Goal: Transaction & Acquisition: Book appointment/travel/reservation

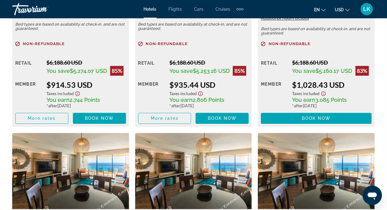
scroll to position [1062, 0]
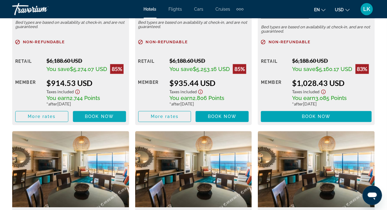
click at [92, 114] on span "Book now" at bounding box center [99, 116] width 29 height 5
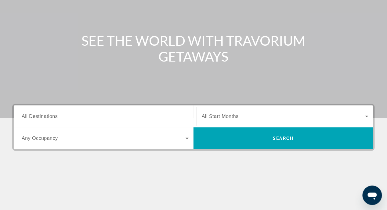
scroll to position [122, 0]
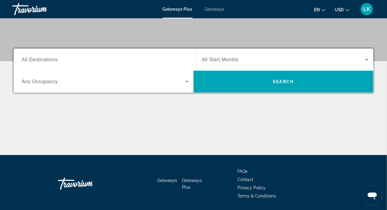
click at [38, 58] on span "All Destinations" at bounding box center [40, 59] width 36 height 5
click at [38, 58] on input "Destination All Destinations" at bounding box center [105, 59] width 167 height 7
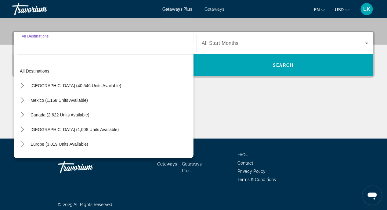
scroll to position [141, 0]
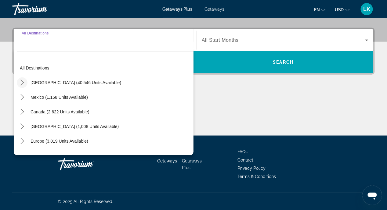
click at [20, 83] on icon "Toggle United States (40,546 units available) submenu" at bounding box center [22, 83] width 6 height 6
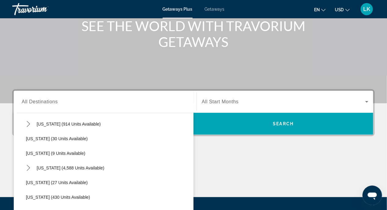
scroll to position [50, 0]
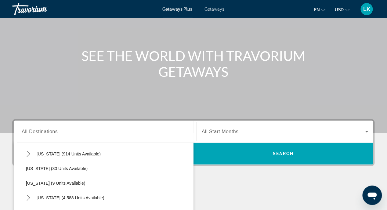
click at [212, 10] on span "Getaways" at bounding box center [215, 9] width 20 height 5
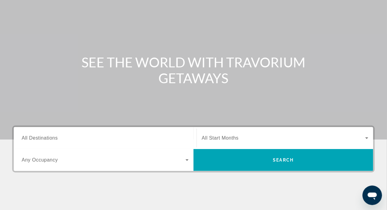
scroll to position [122, 0]
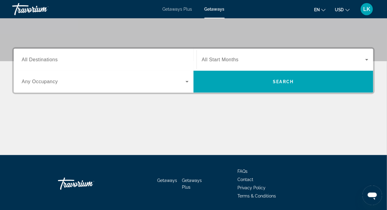
click at [35, 60] on span "All Destinations" at bounding box center [40, 59] width 36 height 5
click at [35, 60] on input "Destination All Destinations" at bounding box center [105, 59] width 167 height 7
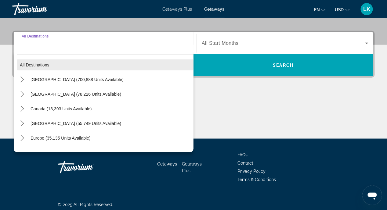
scroll to position [141, 0]
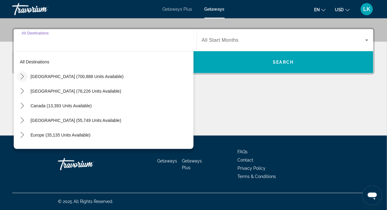
click at [20, 75] on icon "Toggle United States (700,888 units available) submenu" at bounding box center [22, 77] width 6 height 6
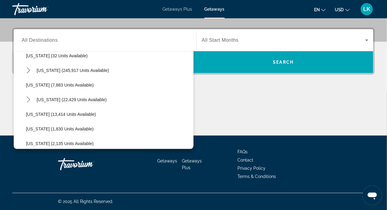
scroll to position [109, 0]
click at [27, 98] on icon "Toggle Hawaii (22,429 units available) submenu" at bounding box center [28, 99] width 6 height 6
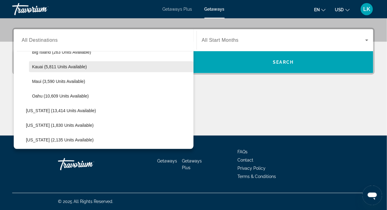
scroll to position [201, 0]
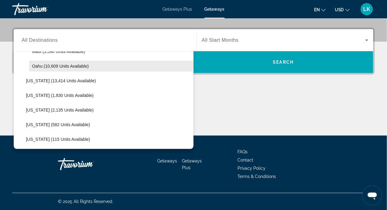
click at [29, 65] on span "Select destination: Oahu (10,609 units available)" at bounding box center [111, 66] width 165 height 15
type input "**********"
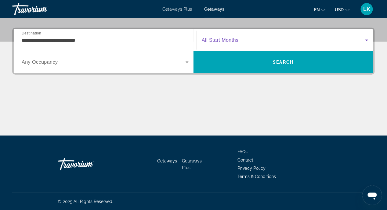
click at [366, 39] on icon "Search widget" at bounding box center [366, 40] width 7 height 7
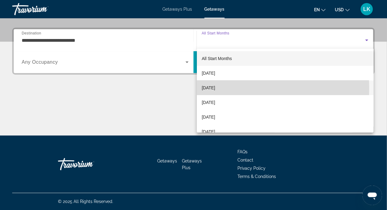
click at [212, 89] on span "[DATE]" at bounding box center [208, 87] width 13 height 7
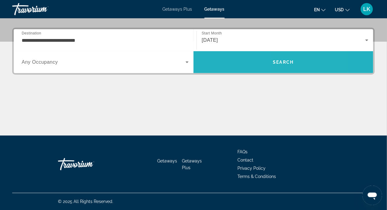
click at [287, 61] on span "Search" at bounding box center [283, 62] width 21 height 5
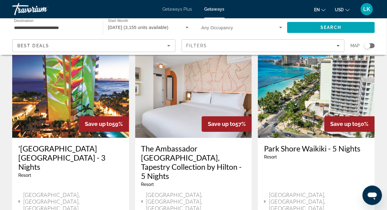
scroll to position [275, 0]
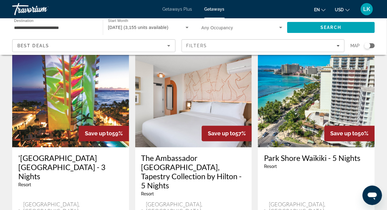
click at [307, 89] on img "Main content" at bounding box center [316, 99] width 117 height 98
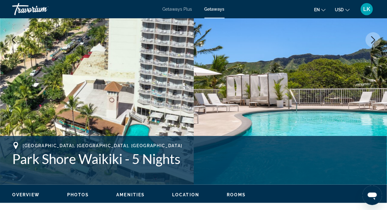
scroll to position [122, 0]
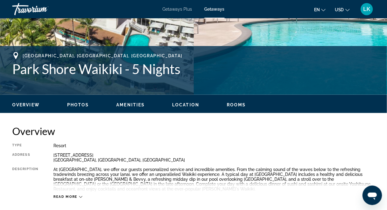
click at [186, 104] on span "Location" at bounding box center [185, 105] width 27 height 5
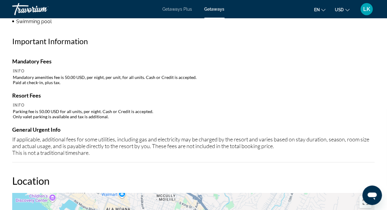
scroll to position [804, 0]
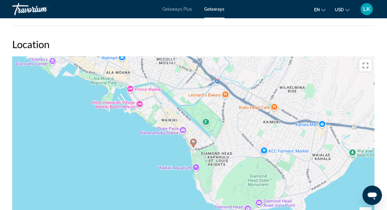
click at [193, 143] on icon "Main content" at bounding box center [193, 143] width 5 height 8
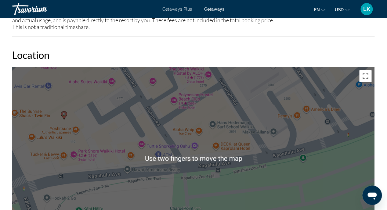
scroll to position [793, 0]
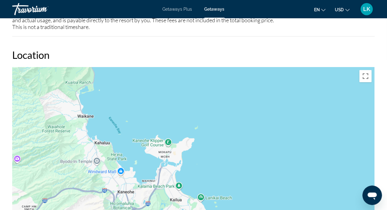
click at [360, 153] on div "To activate drag with keyboard, press Alt + Enter. Once in keyboard drag state,…" at bounding box center [193, 158] width 363 height 183
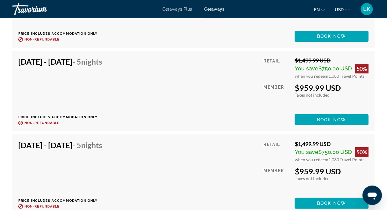
scroll to position [2020, 0]
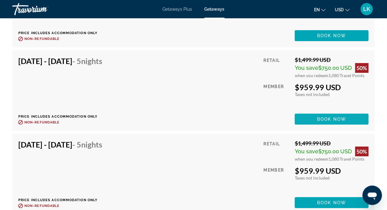
click at [336, 117] on span "Book now" at bounding box center [331, 119] width 29 height 5
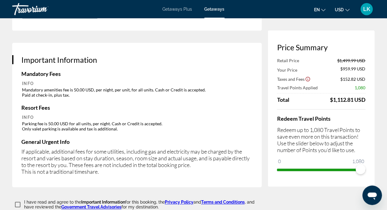
scroll to position [867, 0]
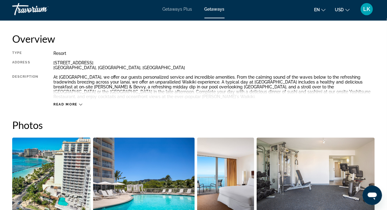
scroll to position [183, 0]
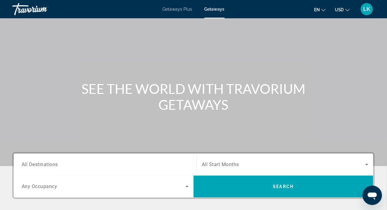
scroll to position [31, 0]
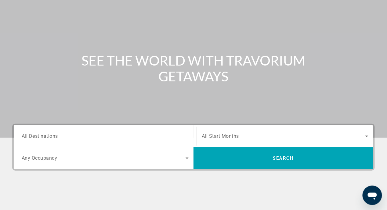
scroll to position [122, 0]
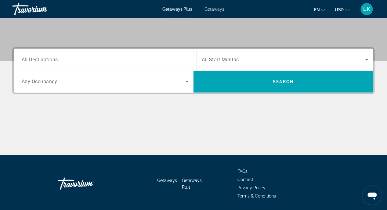
click at [27, 60] on span "All Destinations" at bounding box center [40, 60] width 36 height 6
click at [27, 60] on input "Destination All Destinations" at bounding box center [105, 59] width 167 height 7
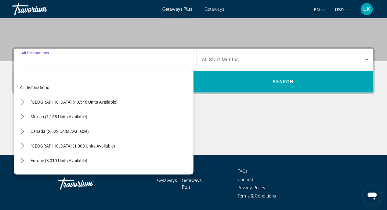
scroll to position [141, 0]
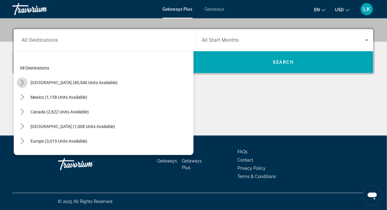
click at [20, 82] on icon "Toggle United States (40,546 units available) submenu" at bounding box center [22, 83] width 6 height 6
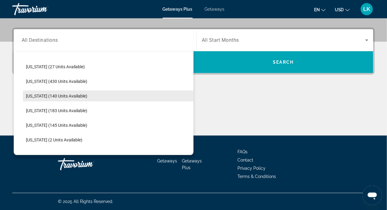
scroll to position [153, 0]
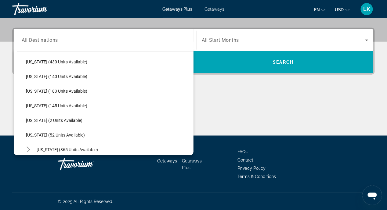
click at [218, 10] on span "Getaways" at bounding box center [215, 9] width 20 height 5
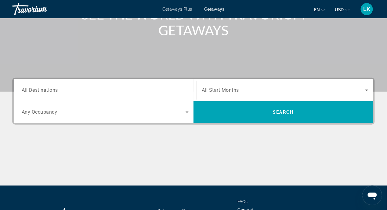
click at [31, 91] on span "All Destinations" at bounding box center [40, 90] width 36 height 6
click at [31, 91] on input "Destination All Destinations" at bounding box center [105, 90] width 167 height 7
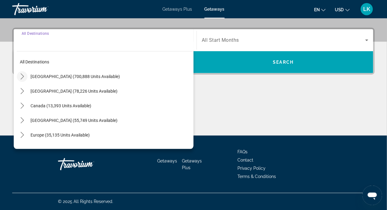
click at [22, 76] on icon "Toggle United States (700,888 units available) submenu" at bounding box center [22, 77] width 6 height 6
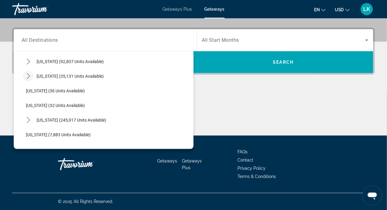
scroll to position [109, 0]
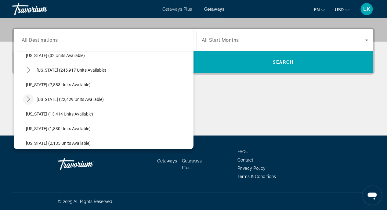
click at [28, 98] on icon "Toggle Hawaii (22,429 units available) submenu" at bounding box center [28, 99] width 6 height 6
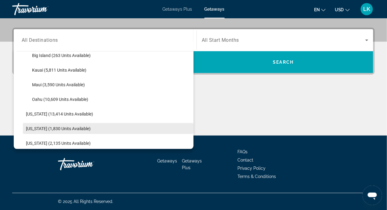
scroll to position [201, 0]
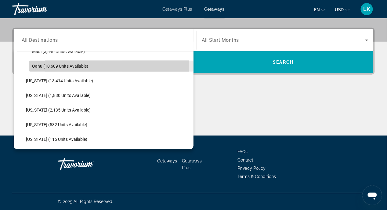
click at [39, 67] on span "Oahu (10,609 units available)" at bounding box center [60, 66] width 56 height 5
type input "**********"
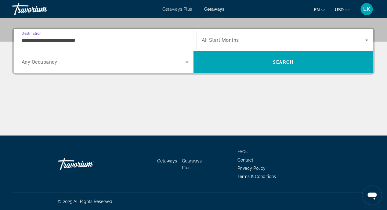
click at [366, 40] on icon "Search widget" at bounding box center [366, 41] width 3 height 2
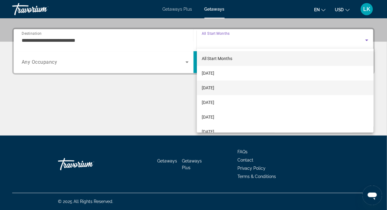
click at [214, 88] on span "[DATE]" at bounding box center [208, 87] width 13 height 7
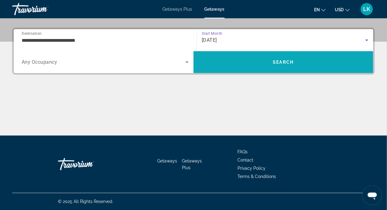
click at [297, 60] on span "Search" at bounding box center [283, 62] width 180 height 15
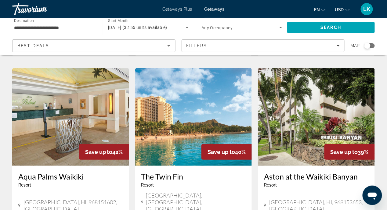
scroll to position [763, 0]
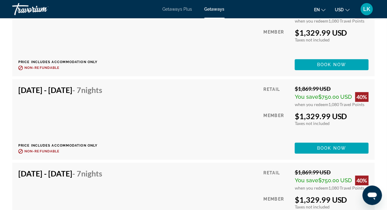
scroll to position [1862, 0]
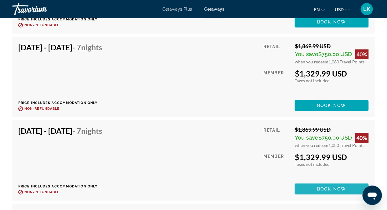
click at [320, 190] on span "Main content" at bounding box center [332, 189] width 74 height 15
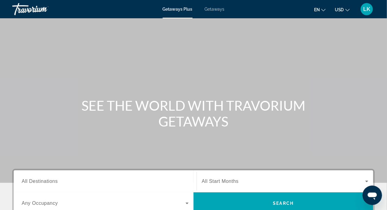
click at [216, 10] on span "Getaways" at bounding box center [215, 9] width 20 height 5
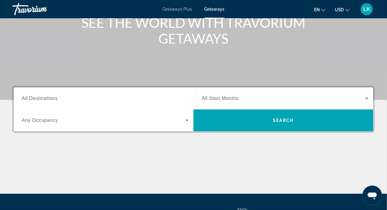
scroll to position [122, 0]
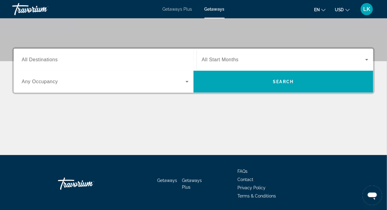
click at [27, 62] on span "All Destinations" at bounding box center [40, 59] width 36 height 5
click at [27, 62] on input "Destination All Destinations" at bounding box center [105, 59] width 167 height 7
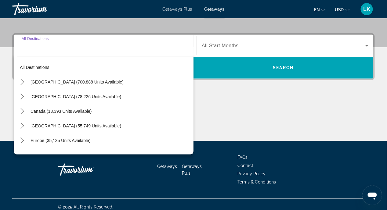
scroll to position [141, 0]
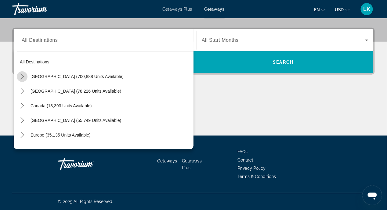
click at [20, 76] on icon "Toggle United States (700,888 units available) submenu" at bounding box center [22, 77] width 6 height 6
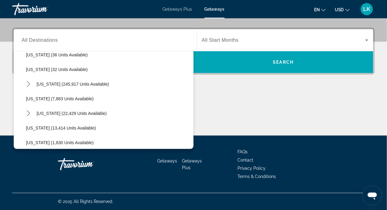
scroll to position [109, 0]
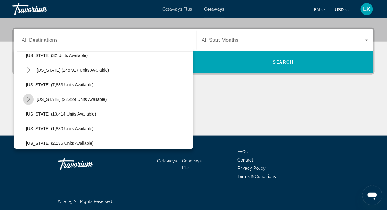
click at [29, 99] on icon "Toggle Hawaii (22,429 units available) submenu" at bounding box center [28, 99] width 3 height 6
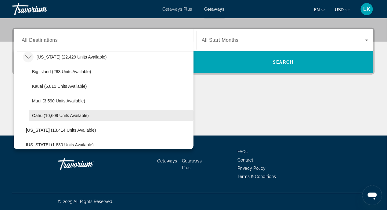
scroll to position [170, 0]
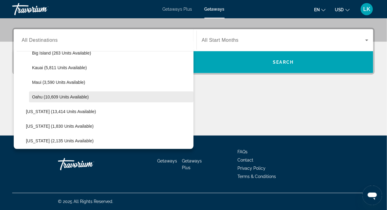
click at [36, 96] on span "Oahu (10,609 units available)" at bounding box center [60, 97] width 57 height 5
type input "**********"
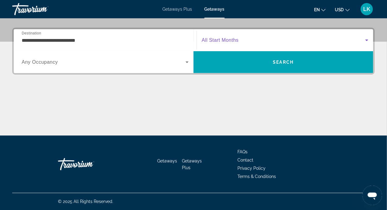
click at [367, 40] on icon "Search widget" at bounding box center [366, 41] width 3 height 2
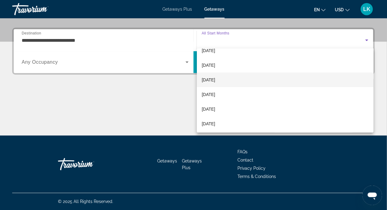
scroll to position [126, 0]
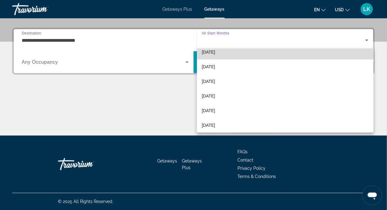
click at [367, 54] on mat-option "[DATE]" at bounding box center [285, 52] width 177 height 15
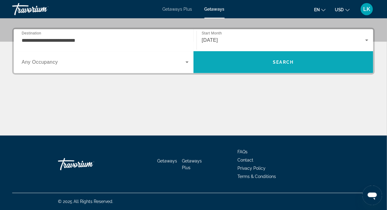
click at [282, 61] on span "Search" at bounding box center [283, 62] width 21 height 5
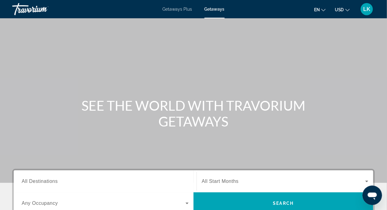
click at [212, 11] on span "Getaways" at bounding box center [214, 9] width 20 height 5
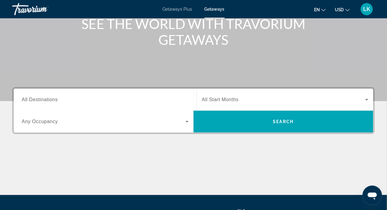
scroll to position [91, 0]
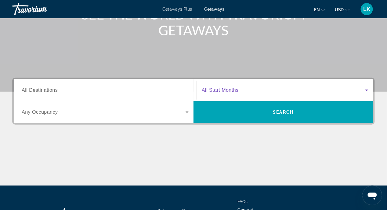
click at [368, 88] on icon "Search widget" at bounding box center [366, 90] width 7 height 7
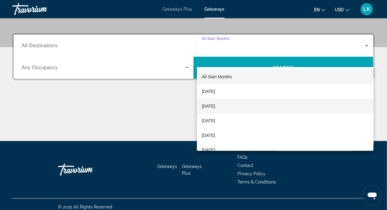
scroll to position [141, 0]
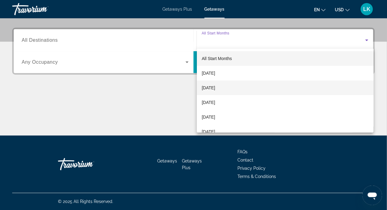
click at [215, 88] on span "[DATE]" at bounding box center [208, 87] width 13 height 7
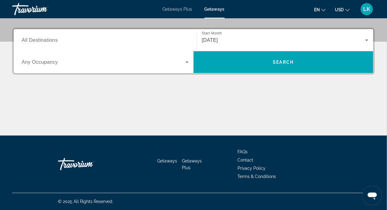
click at [27, 42] on span "All Destinations" at bounding box center [40, 40] width 36 height 5
click at [27, 42] on input "Destination All Destinations" at bounding box center [105, 40] width 167 height 7
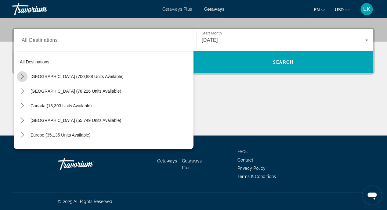
click at [19, 75] on mat-icon "Toggle United States (700,888 units available) submenu" at bounding box center [22, 76] width 11 height 11
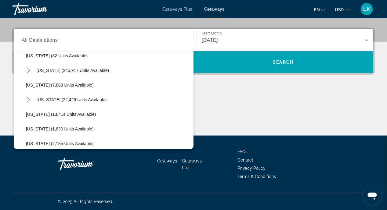
scroll to position [109, 0]
click at [27, 97] on icon "Toggle Hawaii (22,429 units available) submenu" at bounding box center [28, 99] width 6 height 6
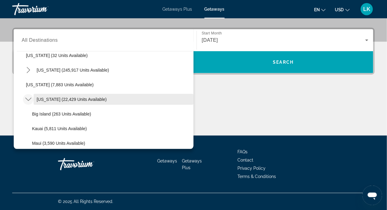
scroll to position [170, 0]
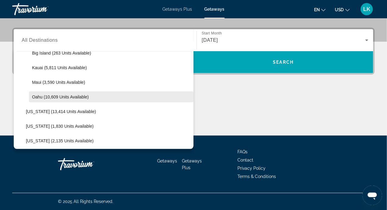
click at [37, 97] on span "Oahu (10,609 units available)" at bounding box center [60, 97] width 57 height 5
type input "**********"
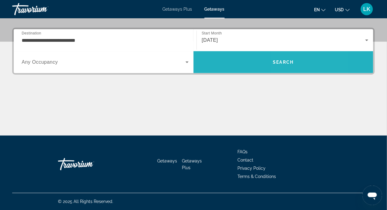
click at [296, 63] on span "Search" at bounding box center [283, 62] width 180 height 15
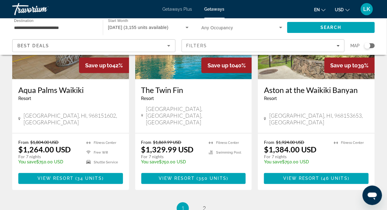
scroll to position [850, 0]
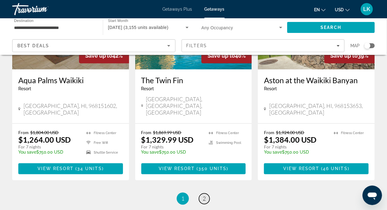
click at [204, 196] on span "2" at bounding box center [204, 199] width 3 height 7
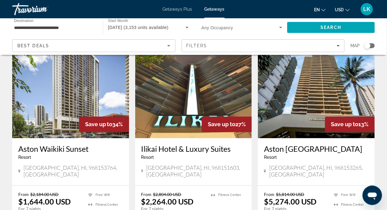
scroll to position [305, 0]
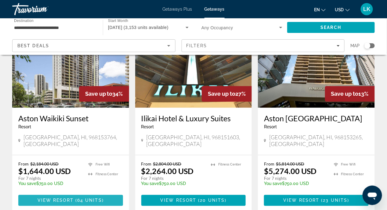
click at [73, 198] on span "View Resort" at bounding box center [56, 200] width 36 height 5
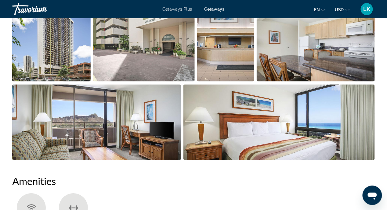
scroll to position [305, 0]
